Goal: Check status: Check status

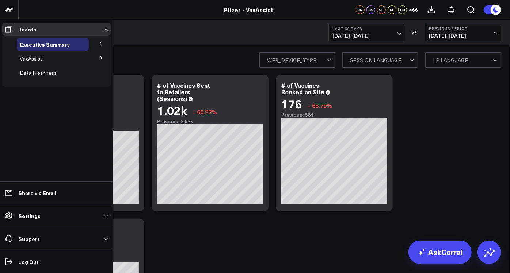
click at [101, 57] on icon at bounding box center [101, 58] width 4 height 4
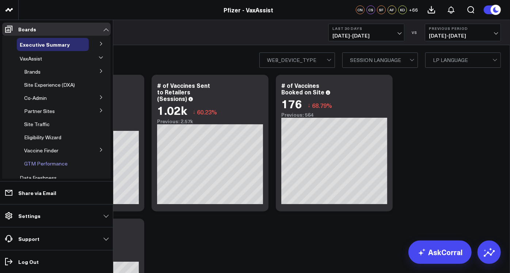
click at [42, 166] on span "GTM Performance" at bounding box center [45, 163] width 43 height 7
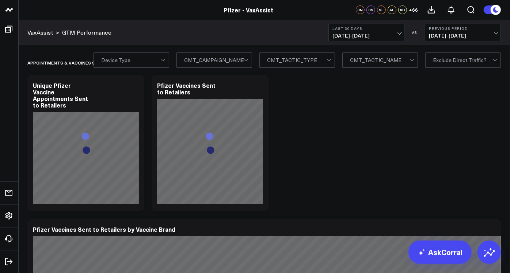
click at [497, 31] on button "Previous Period 06/12/25 - 07/11/25" at bounding box center [463, 33] width 76 height 18
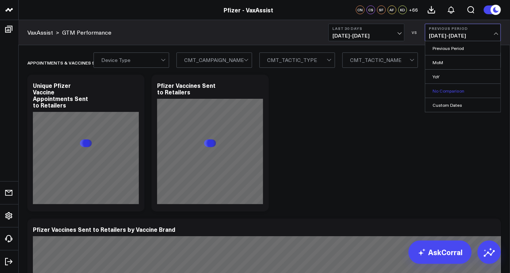
click at [445, 93] on link "No Comparison" at bounding box center [462, 91] width 75 height 14
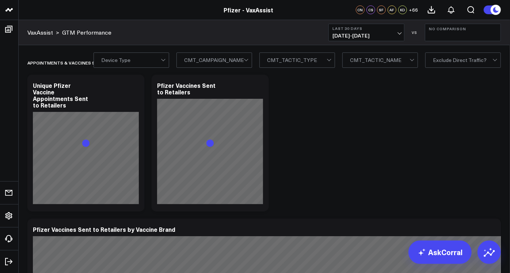
click at [399, 33] on span "07/12/25 - 08/10/25" at bounding box center [366, 36] width 68 height 6
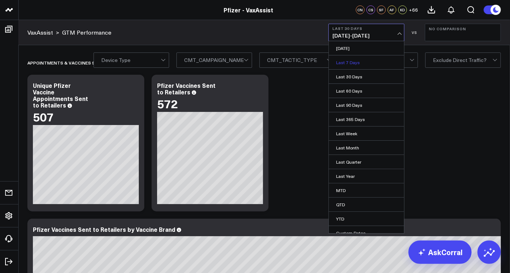
click at [344, 64] on link "Last 7 Days" at bounding box center [366, 62] width 75 height 14
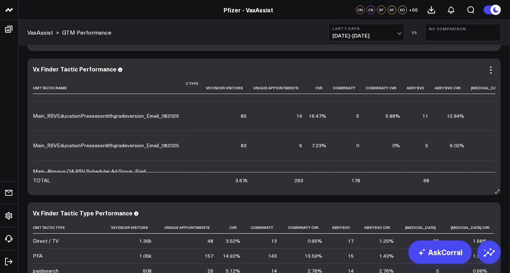
scroll to position [112, 103]
click at [490, 70] on icon at bounding box center [490, 70] width 9 height 9
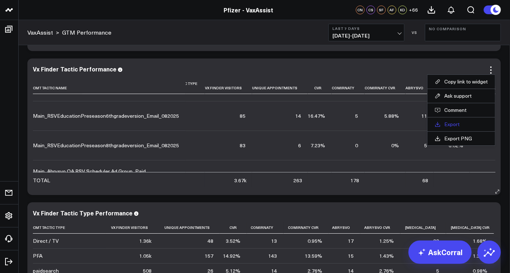
click at [451, 125] on link "Export" at bounding box center [460, 124] width 53 height 7
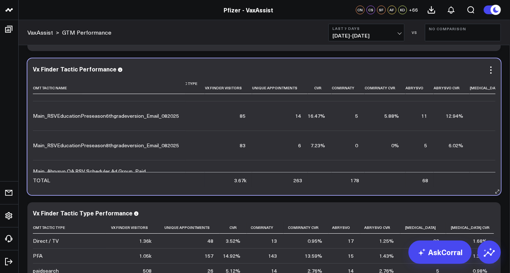
click at [491, 76] on div "Vx Finder Tactic Performance Cmt Tactic Name Cmt Campaign Name Cmt Tactic Type …" at bounding box center [264, 127] width 462 height 122
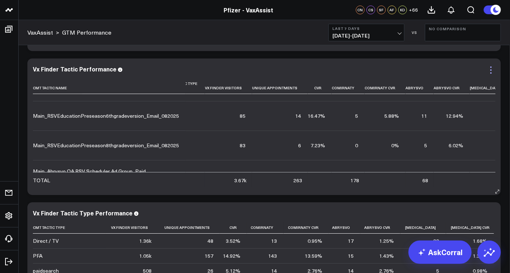
click at [492, 70] on icon at bounding box center [490, 70] width 9 height 9
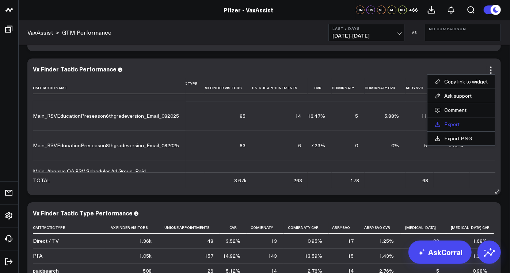
click at [450, 125] on link "Export" at bounding box center [460, 124] width 53 height 7
